Goal: Task Accomplishment & Management: Use online tool/utility

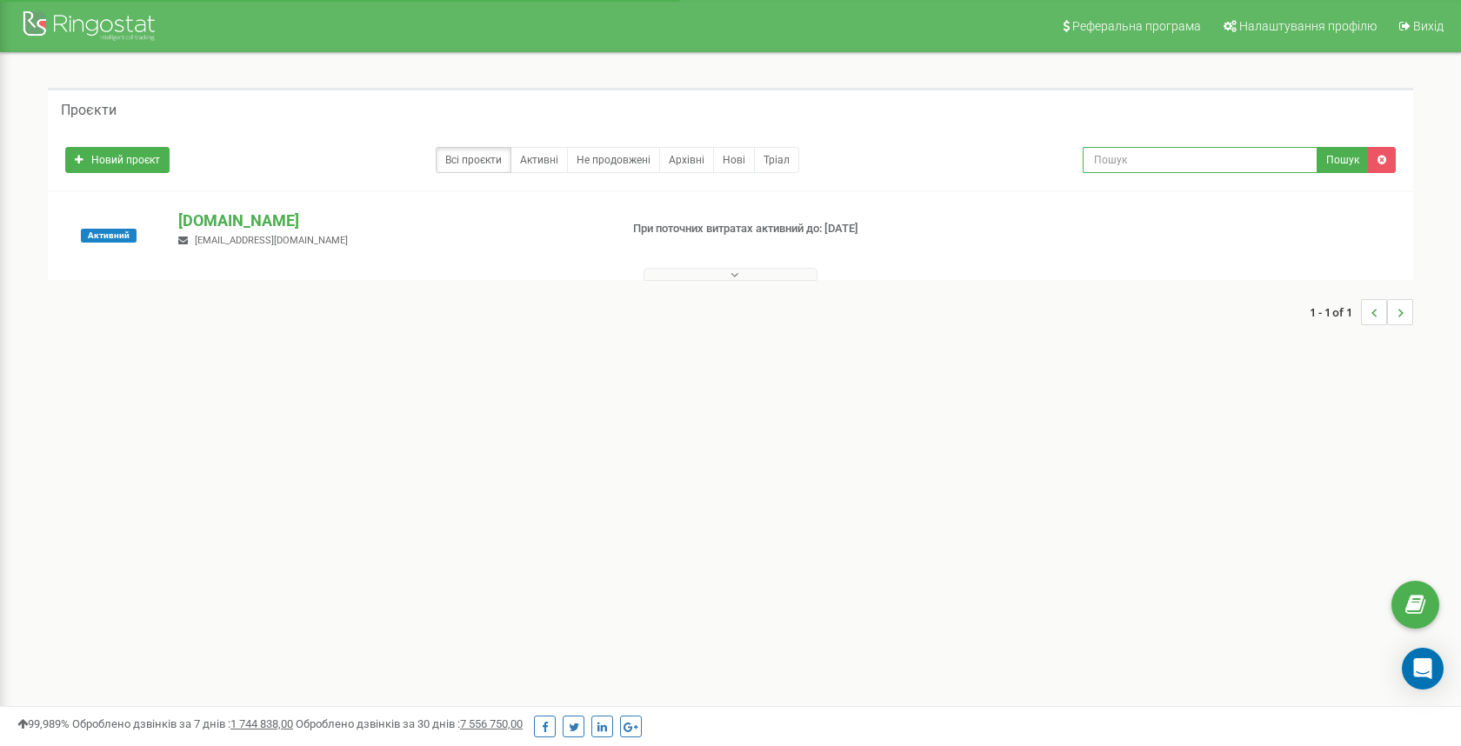
click at [1150, 150] on input "text" at bounding box center [1199, 160] width 235 height 26
paste input "[PHONE_NUMBER]"
click at [1095, 159] on input "[PHONE_NUMBER]" at bounding box center [1199, 160] width 235 height 26
click at [1098, 159] on input "[PHONE_NUMBER]" at bounding box center [1199, 160] width 235 height 26
type input "38050305962"
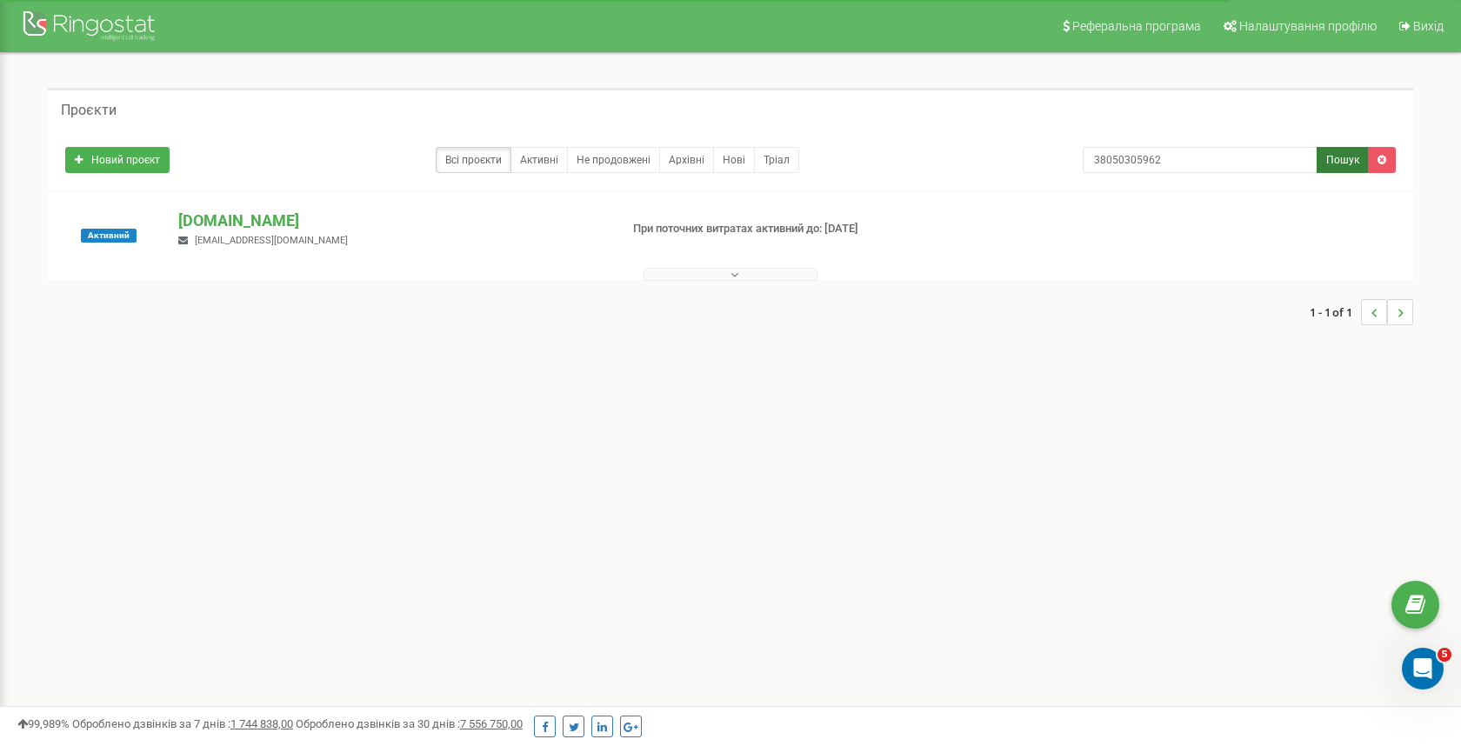
click at [1322, 160] on button "Пошук" at bounding box center [1342, 160] width 52 height 26
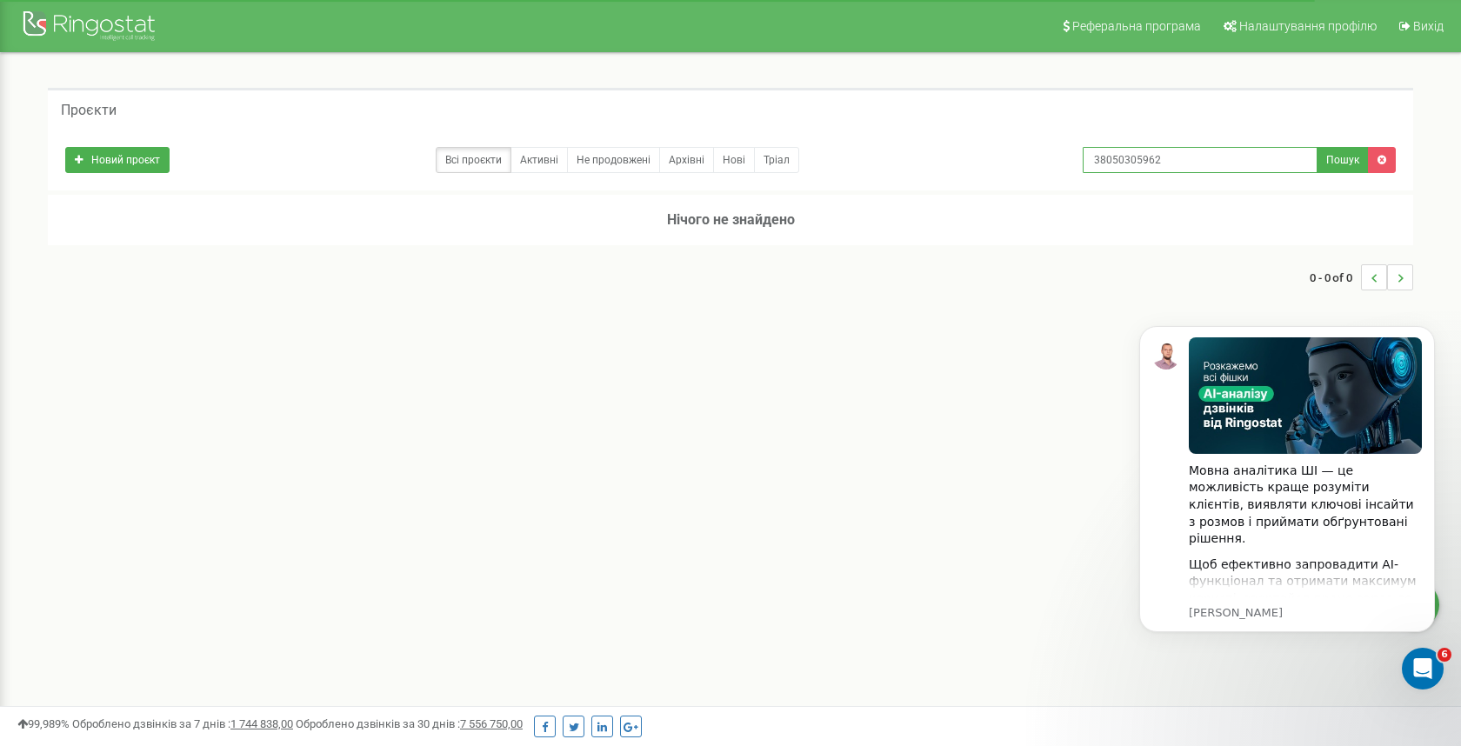
click at [1136, 163] on input "38050305962" at bounding box center [1199, 160] width 235 height 26
paste input "[PHONE_NUMBER]"
click at [1098, 158] on input "+380971712771" at bounding box center [1199, 160] width 235 height 26
type input "380971712771"
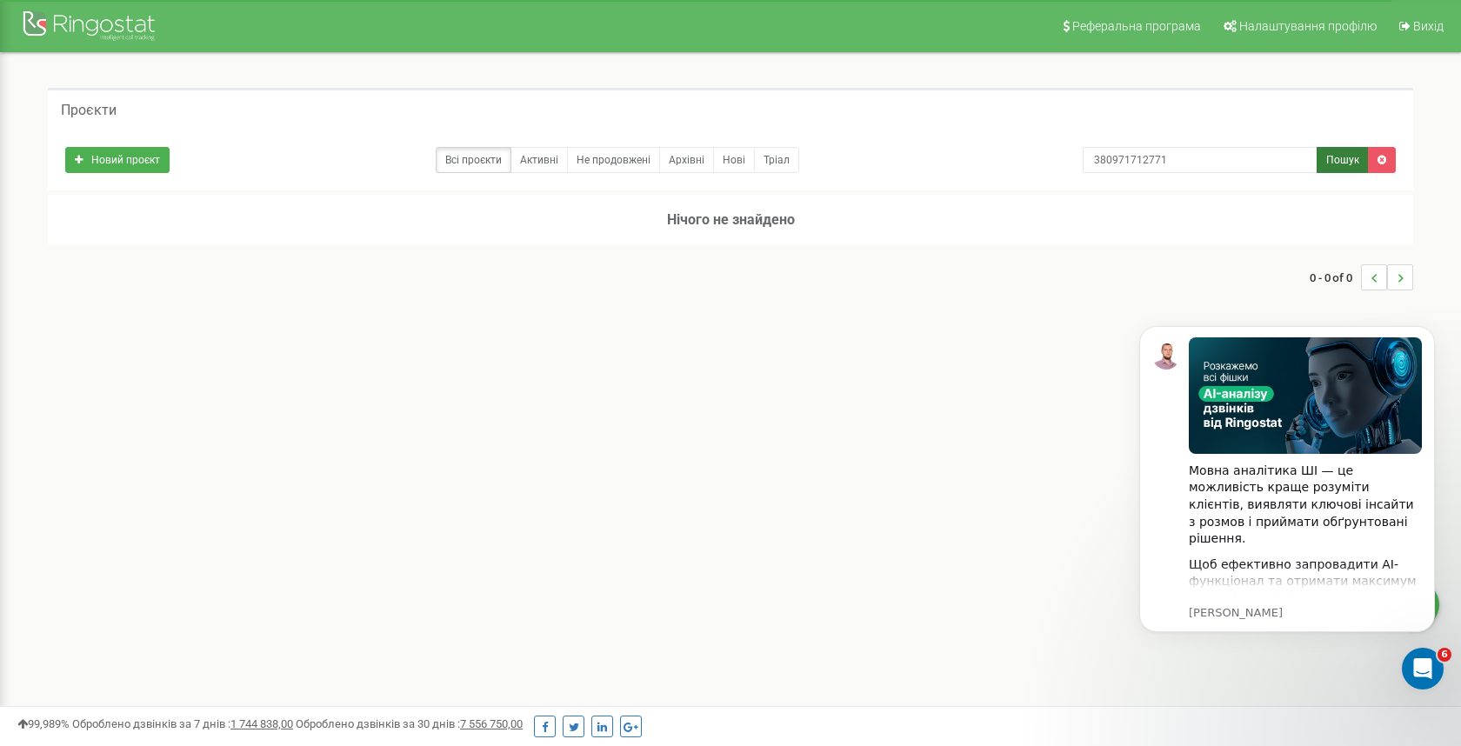
click at [1351, 170] on button "Пошук" at bounding box center [1342, 160] width 52 height 26
